Goal: Information Seeking & Learning: Learn about a topic

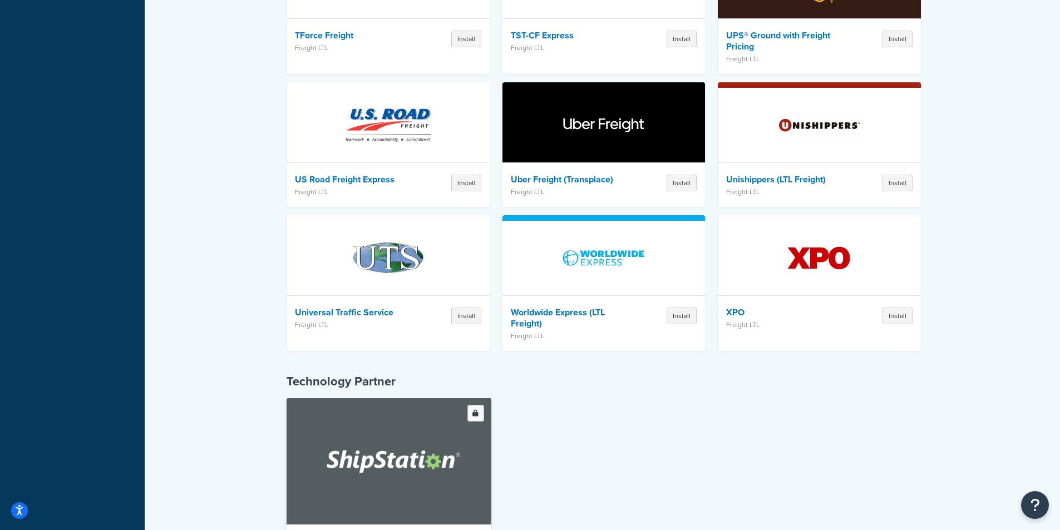
scroll to position [3195, 0]
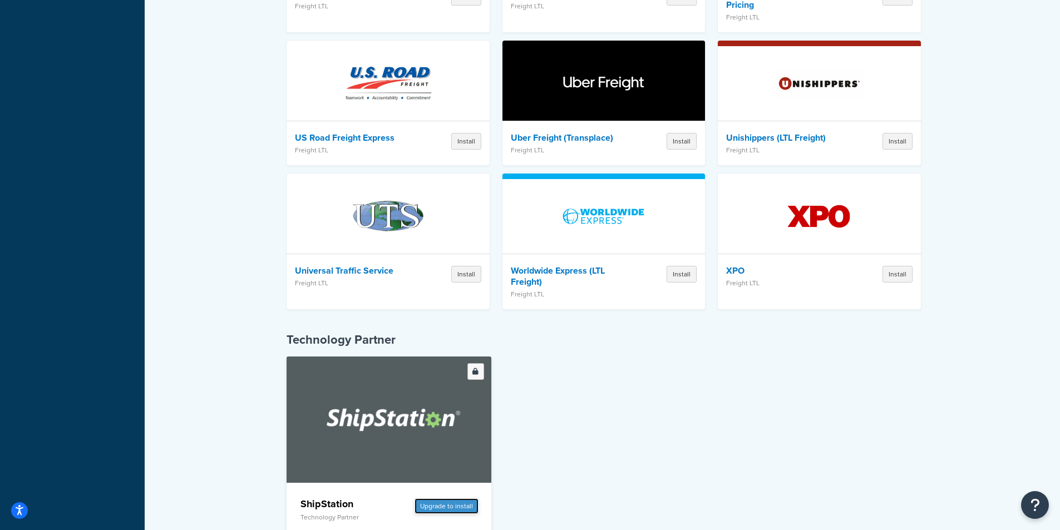
click at [447, 499] on button "Upgrade to install" at bounding box center [447, 507] width 64 height 16
click at [475, 368] on div at bounding box center [475, 371] width 6 height 7
click at [435, 499] on button "Upgrade to install" at bounding box center [447, 507] width 64 height 16
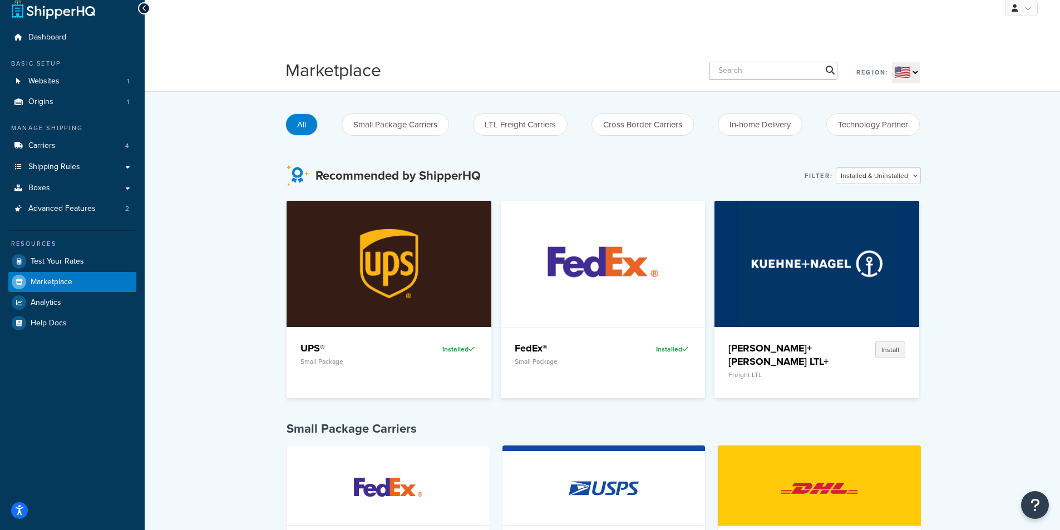
scroll to position [0, 0]
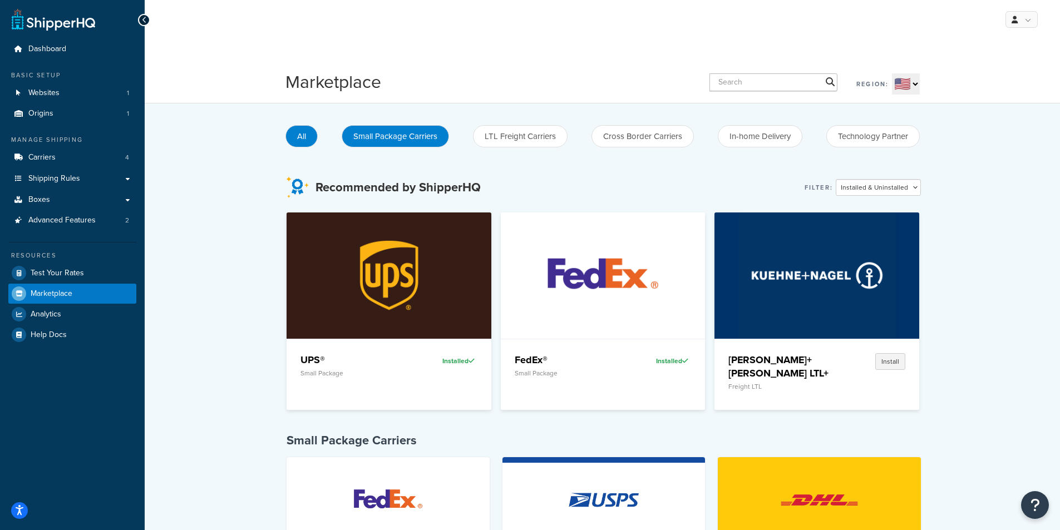
click at [377, 136] on button "Small Package Carriers" at bounding box center [395, 136] width 107 height 22
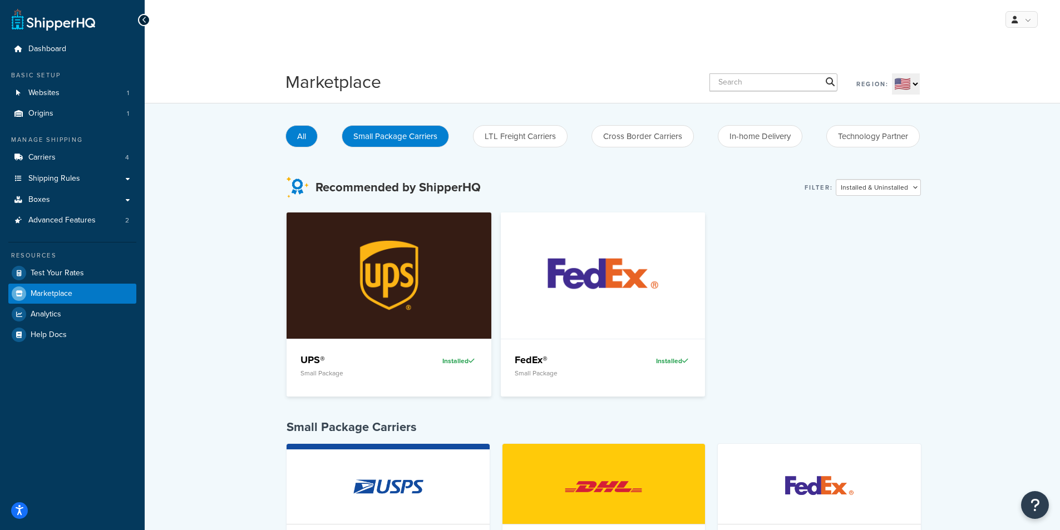
click at [304, 137] on button "All" at bounding box center [301, 136] width 32 height 22
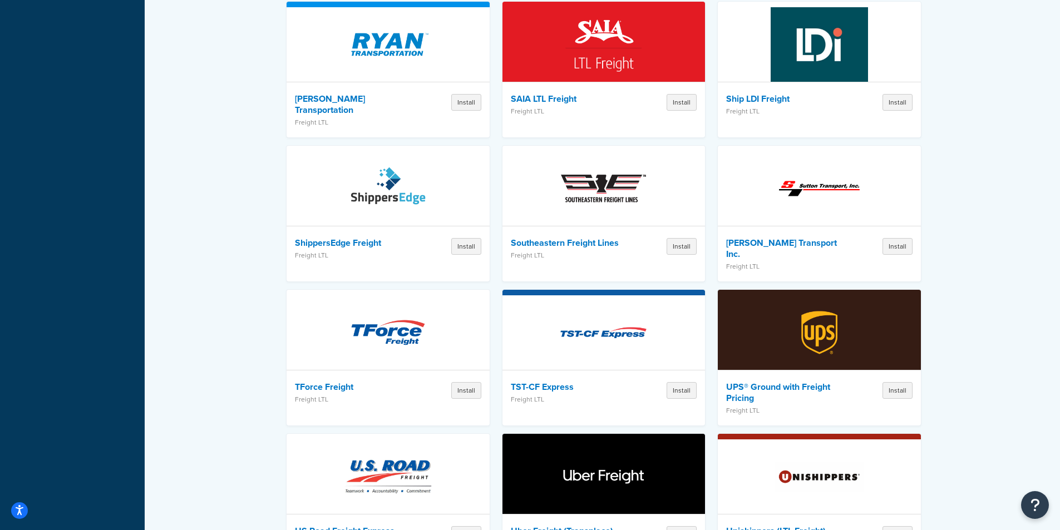
scroll to position [3195, 0]
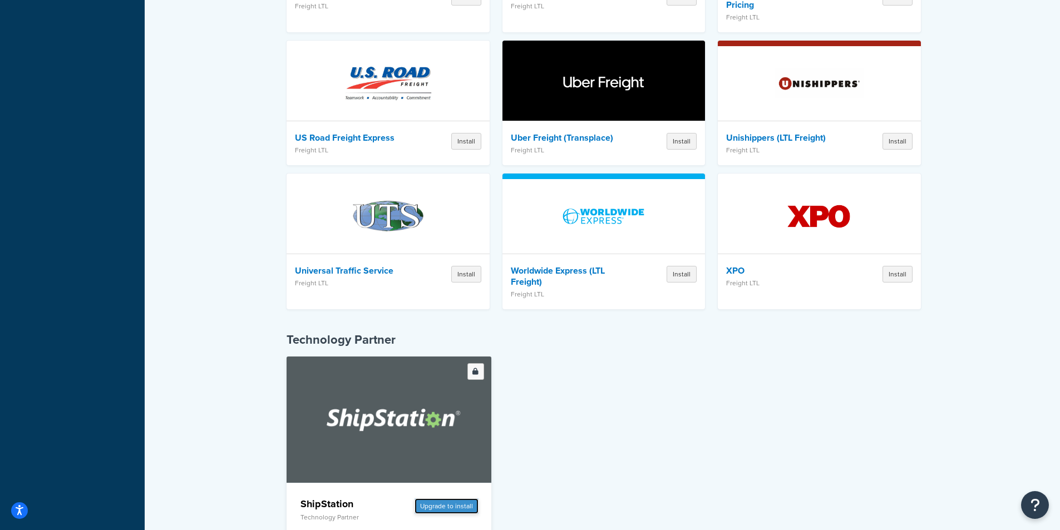
click at [459, 499] on button "Upgrade to install" at bounding box center [447, 507] width 64 height 16
click at [612, 357] on div "ShipStation Technology Partner Upgrade to install" at bounding box center [604, 453] width 634 height 193
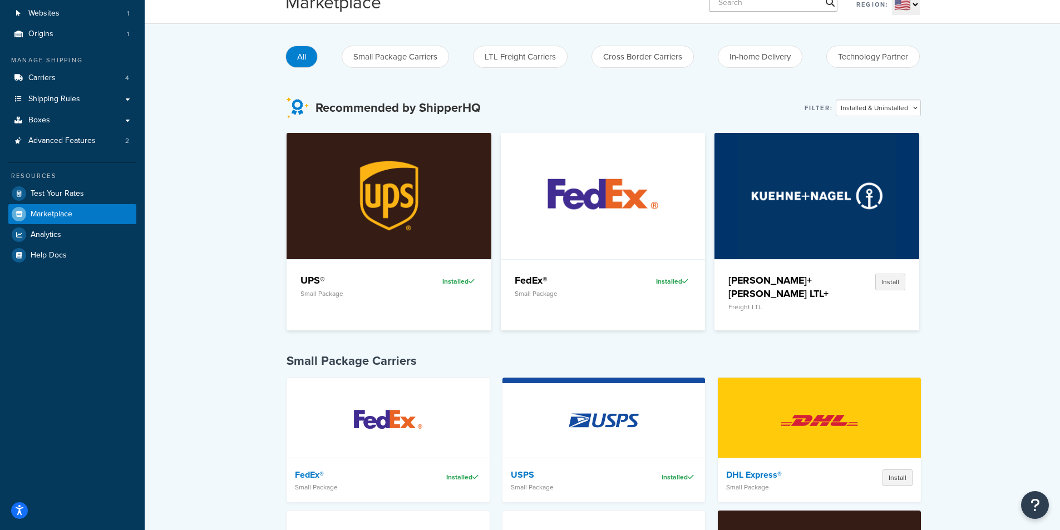
scroll to position [0, 0]
